Goal: Book appointment/travel/reservation

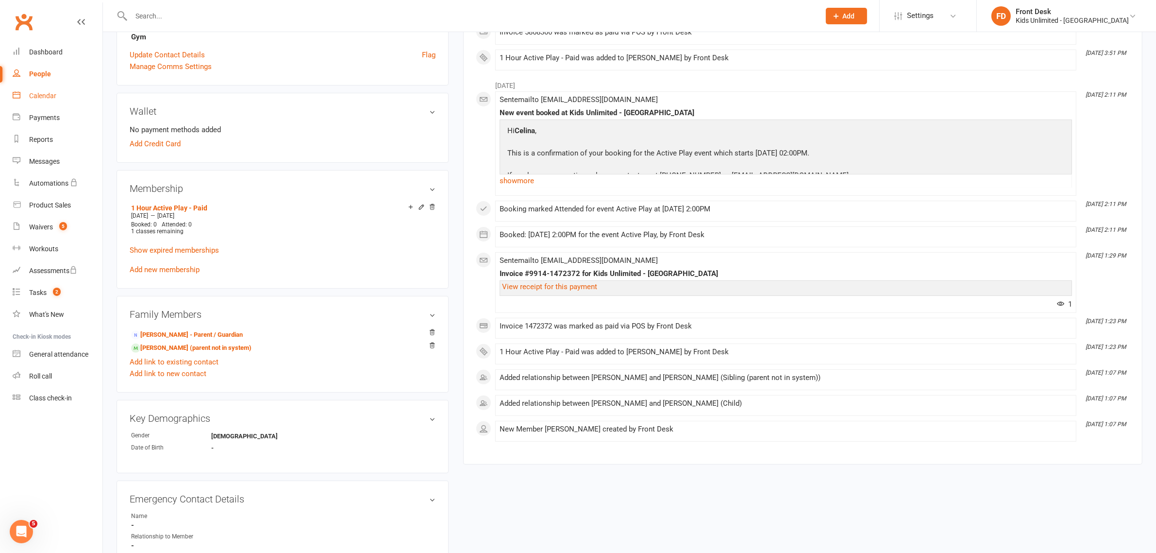
click at [27, 91] on link "Calendar" at bounding box center [58, 96] width 90 height 22
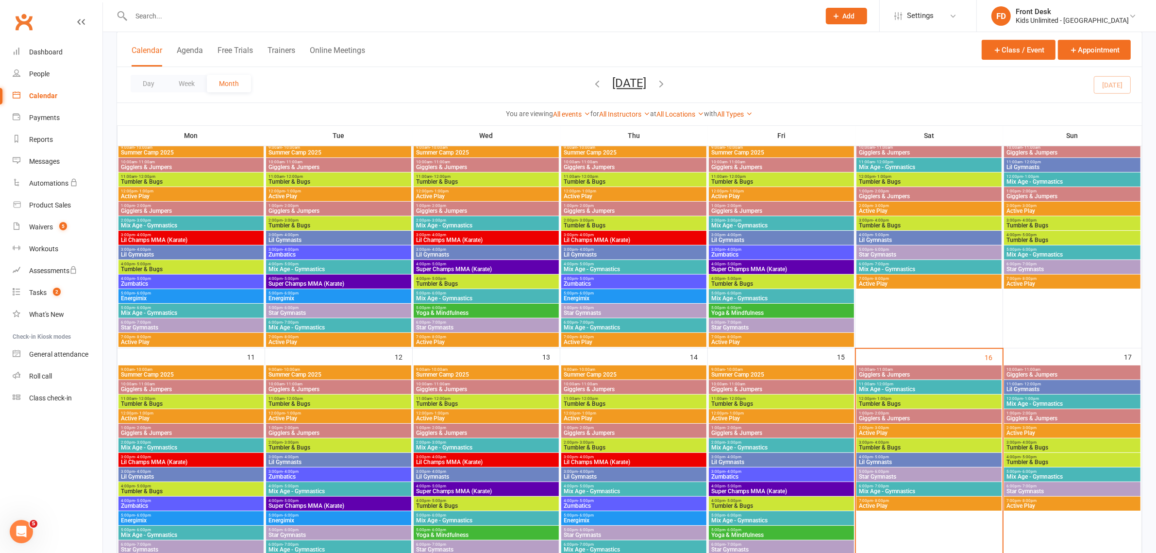
scroll to position [425, 0]
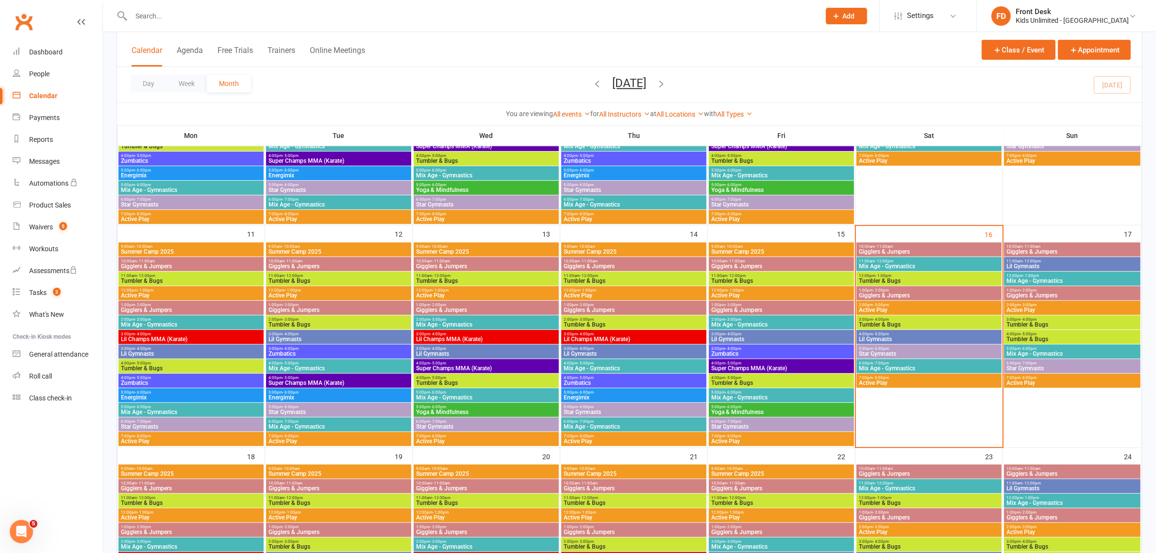
click at [893, 326] on span "Tumbler & Bugs" at bounding box center [928, 324] width 141 height 6
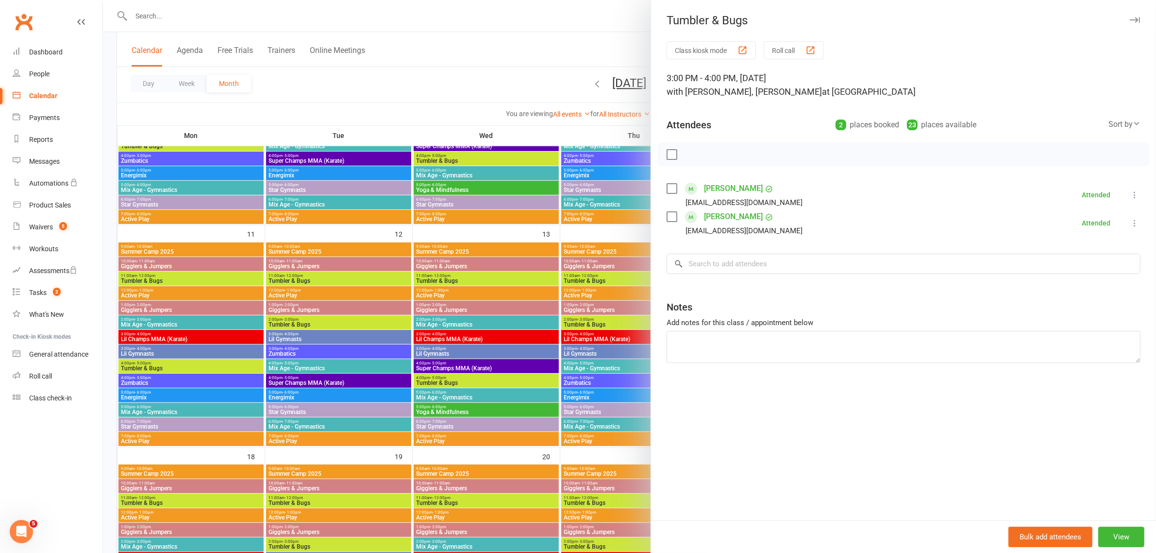
click at [1130, 192] on icon at bounding box center [1135, 195] width 10 height 10
click at [888, 144] on div at bounding box center [903, 154] width 492 height 24
click at [1129, 23] on button "button" at bounding box center [1135, 20] width 12 height 12
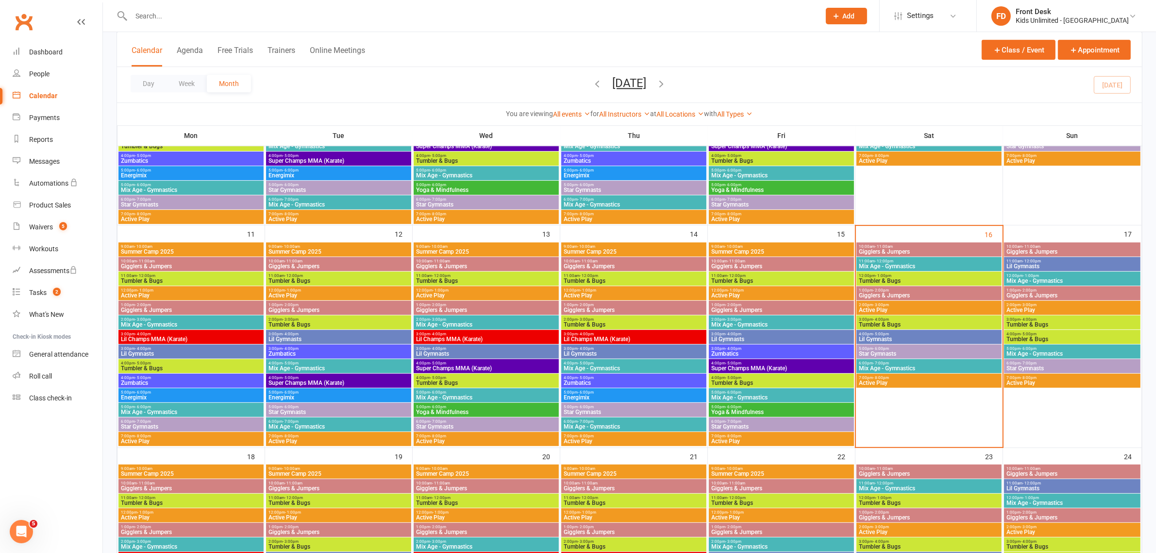
click at [897, 336] on span "4:00pm - 5:00pm" at bounding box center [928, 334] width 141 height 4
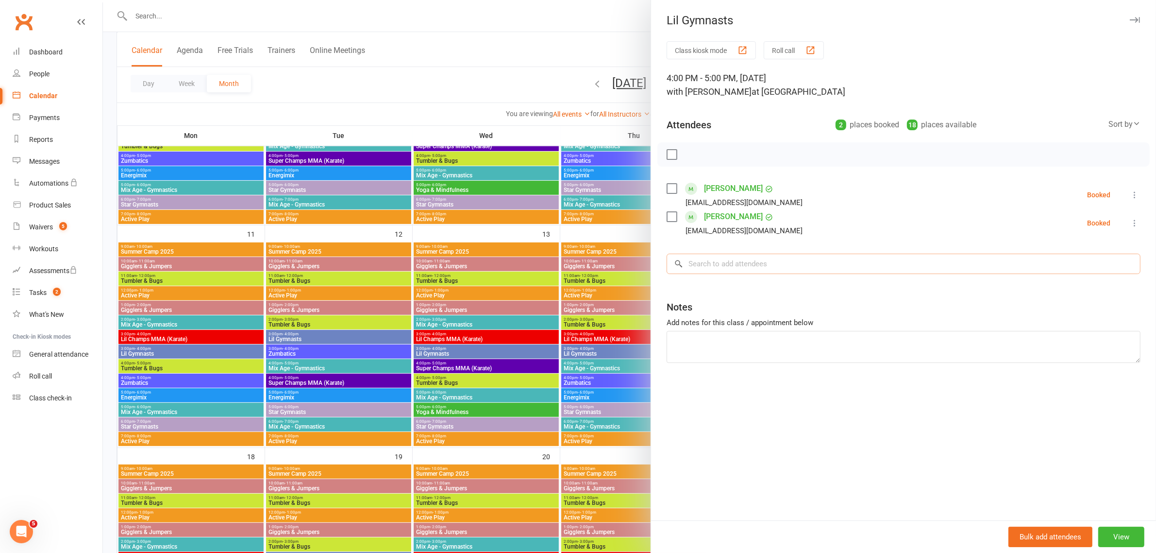
click at [734, 265] on input "search" at bounding box center [904, 263] width 474 height 20
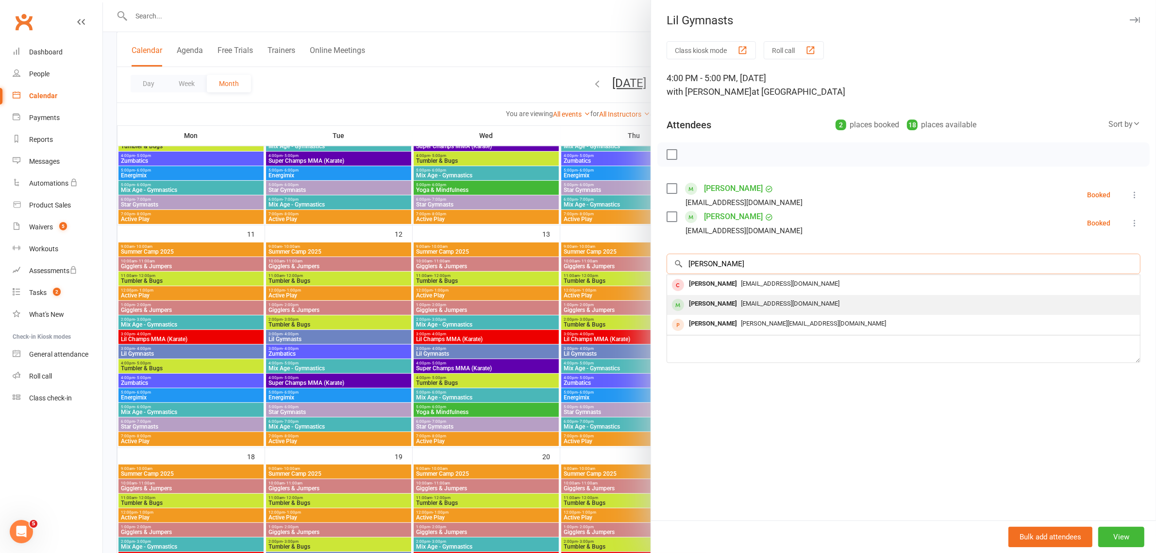
type input "[PERSON_NAME]"
click at [703, 303] on div "[PERSON_NAME]" at bounding box center [713, 304] width 56 height 14
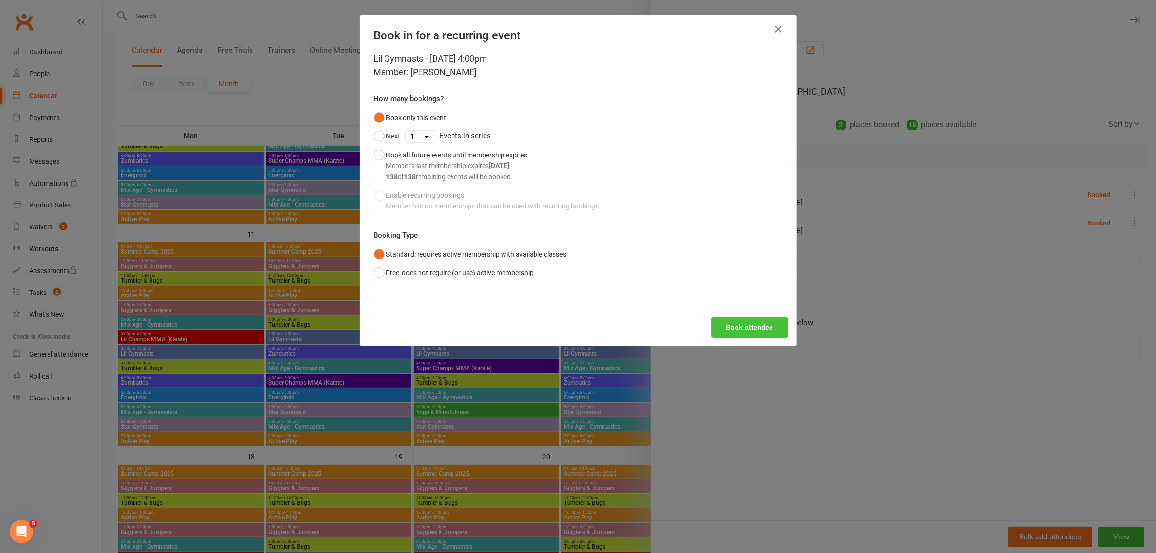
click at [757, 324] on button "Book attendee" at bounding box center [749, 327] width 77 height 20
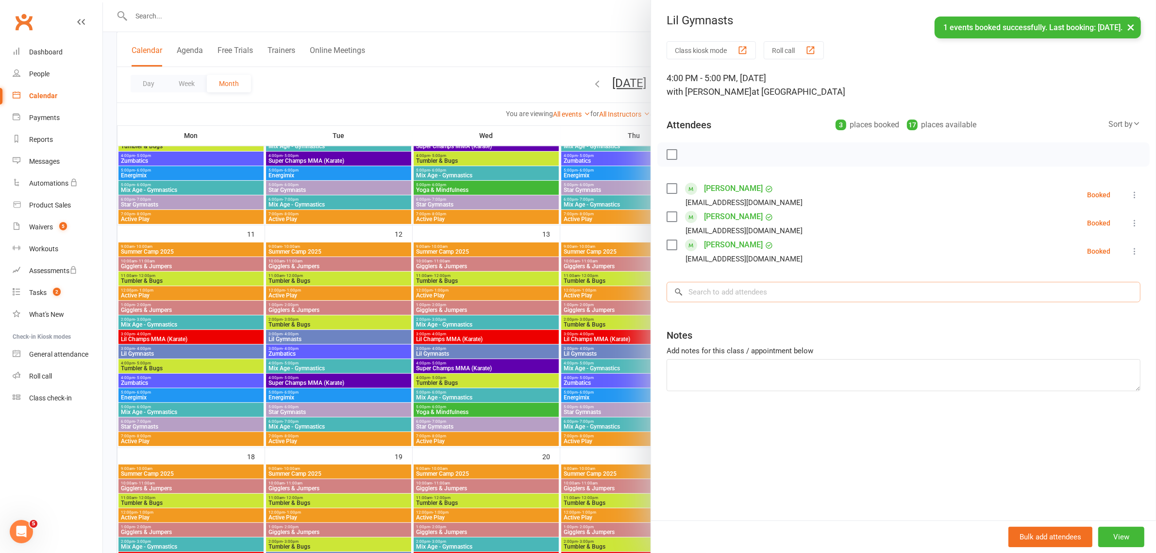
click at [724, 294] on input "search" at bounding box center [904, 292] width 474 height 20
click at [729, 294] on input "search" at bounding box center [904, 292] width 474 height 20
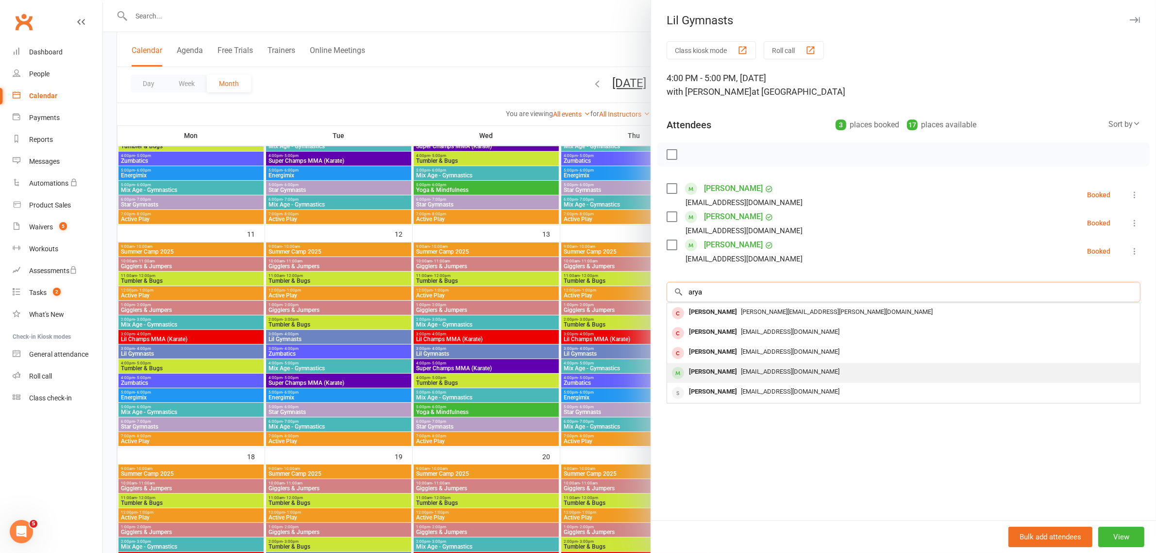
type input "arya"
click at [717, 375] on div "[PERSON_NAME]" at bounding box center [713, 372] width 56 height 14
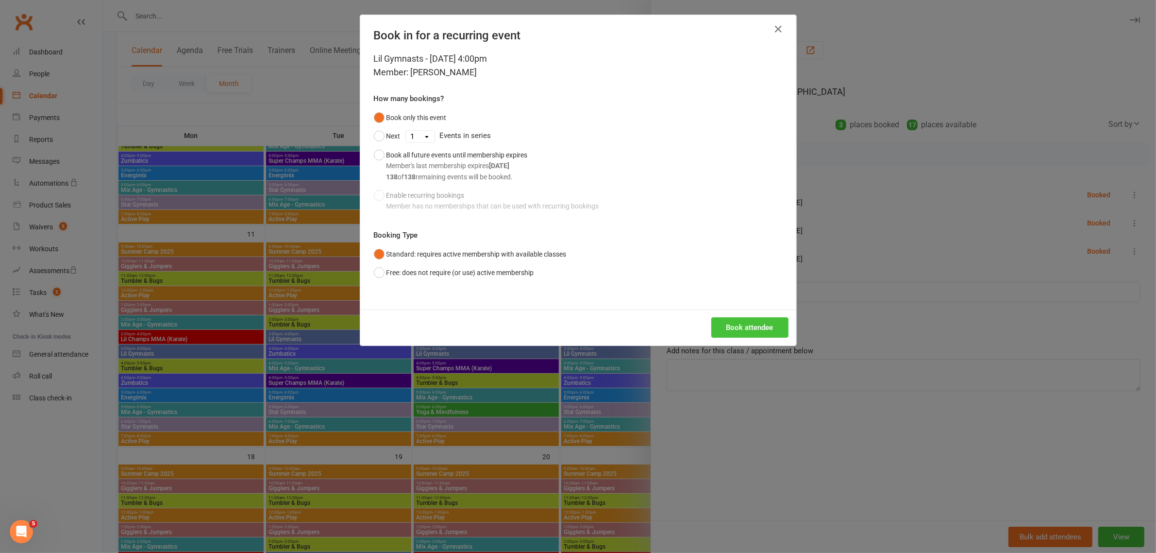
click at [740, 324] on button "Book attendee" at bounding box center [749, 327] width 77 height 20
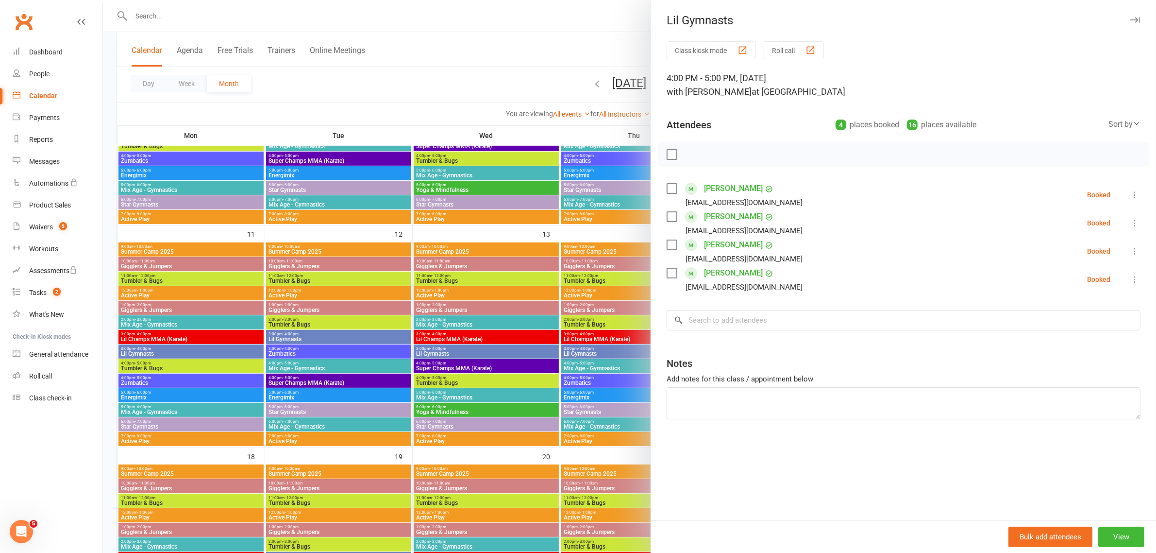
click at [1130, 250] on icon at bounding box center [1135, 251] width 10 height 10
click at [1064, 309] on link "Check in" at bounding box center [1083, 308] width 114 height 19
click at [1130, 280] on icon at bounding box center [1135, 279] width 10 height 10
click at [1069, 339] on link "Check in" at bounding box center [1083, 336] width 114 height 19
click at [1130, 18] on icon "button" at bounding box center [1135, 20] width 10 height 6
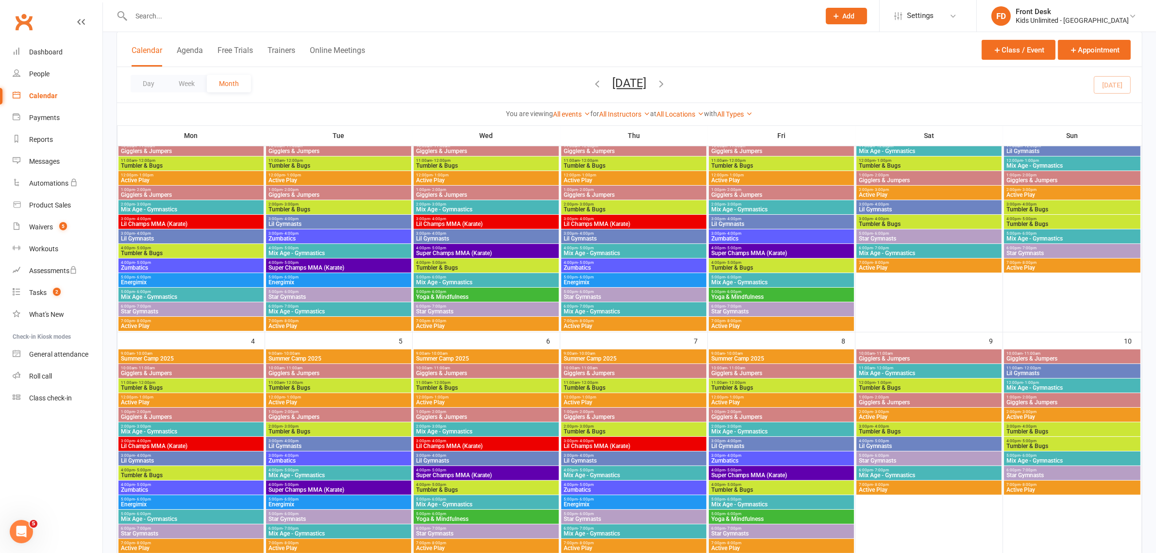
scroll to position [0, 0]
